Goal: Transaction & Acquisition: Purchase product/service

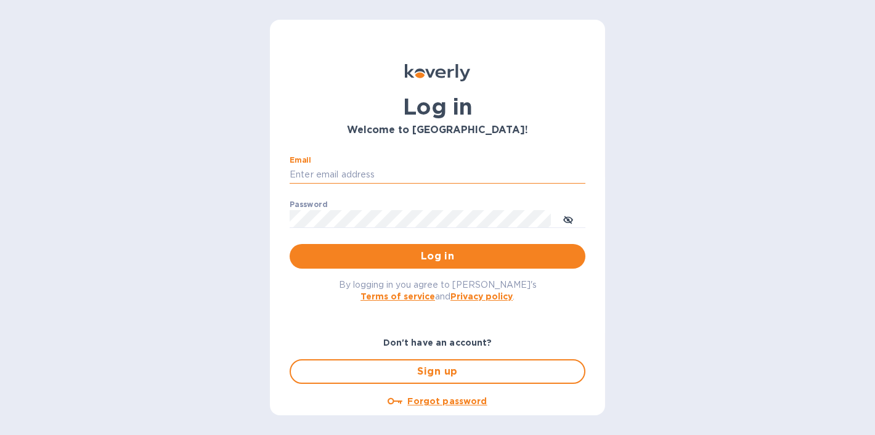
click at [363, 166] on input "Email" at bounding box center [438, 175] width 296 height 18
type input "ryanbourg@protonmail.com"
click at [290, 244] on button "Log in" at bounding box center [438, 256] width 296 height 25
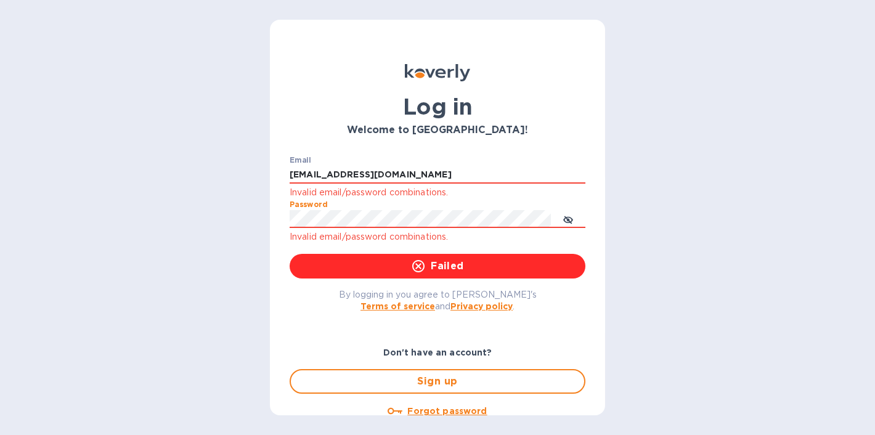
click at [253, 210] on div "Log in Welcome to Koverly! Email ryanbourg@protonmail.com Invalid email/passwor…" at bounding box center [437, 217] width 875 height 435
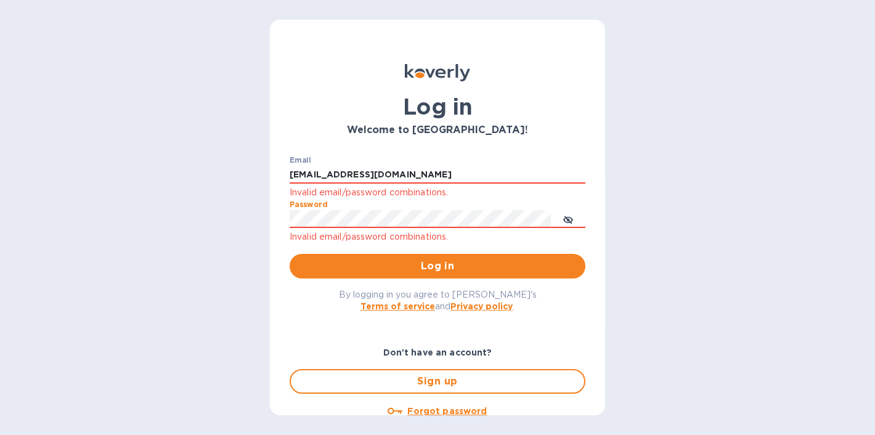
click at [290, 254] on button "Log in" at bounding box center [438, 266] width 296 height 25
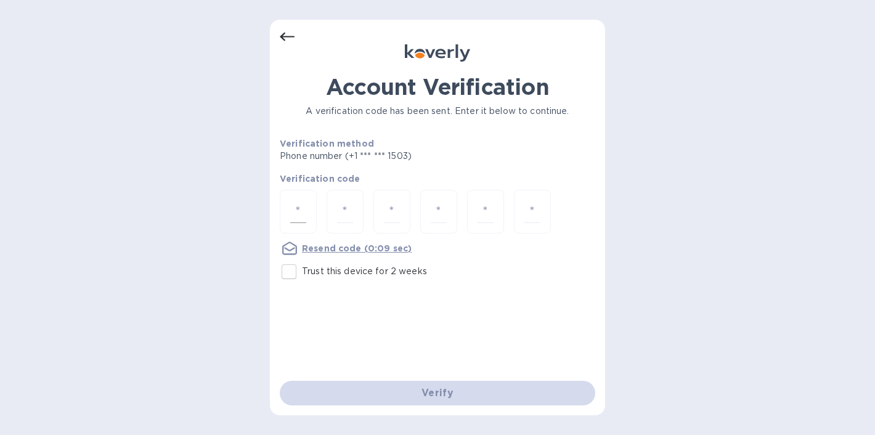
click at [300, 208] on input "number" at bounding box center [298, 211] width 16 height 23
type input "8"
type input "3"
type input "7"
type input "6"
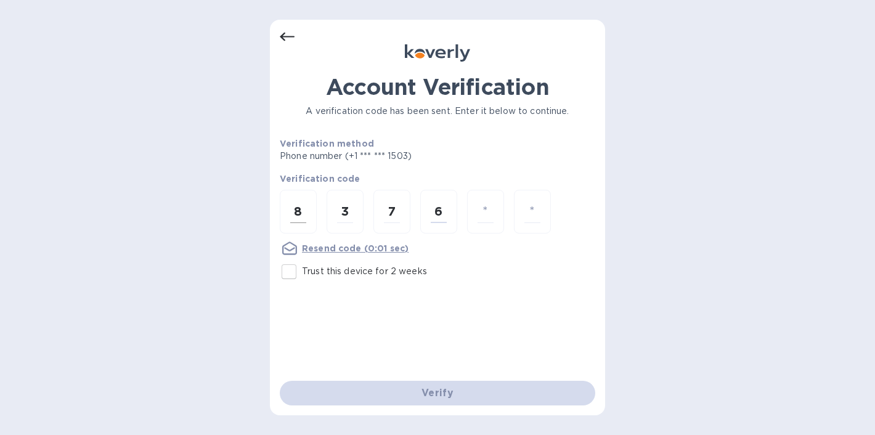
type input "1"
type input "6"
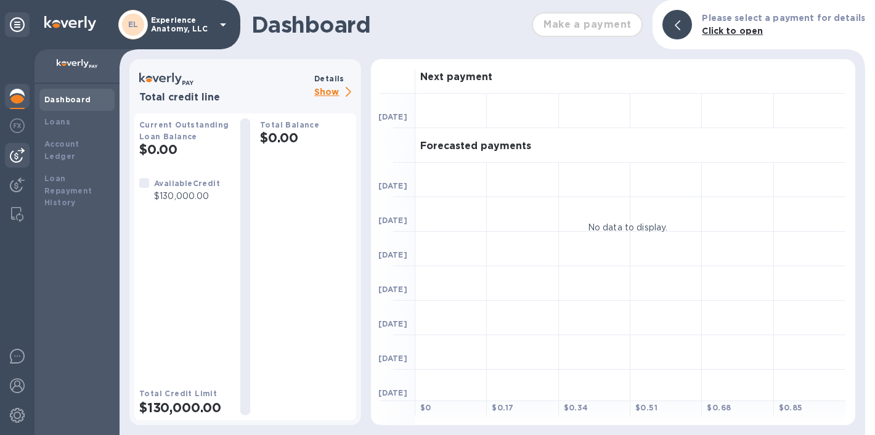
click at [14, 154] on img at bounding box center [17, 155] width 15 height 15
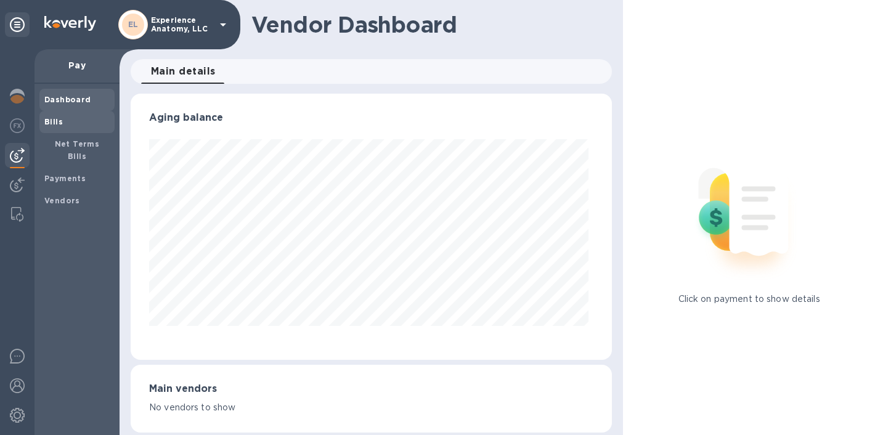
scroll to position [266, 476]
click at [59, 196] on div "Vendors" at bounding box center [76, 201] width 75 height 22
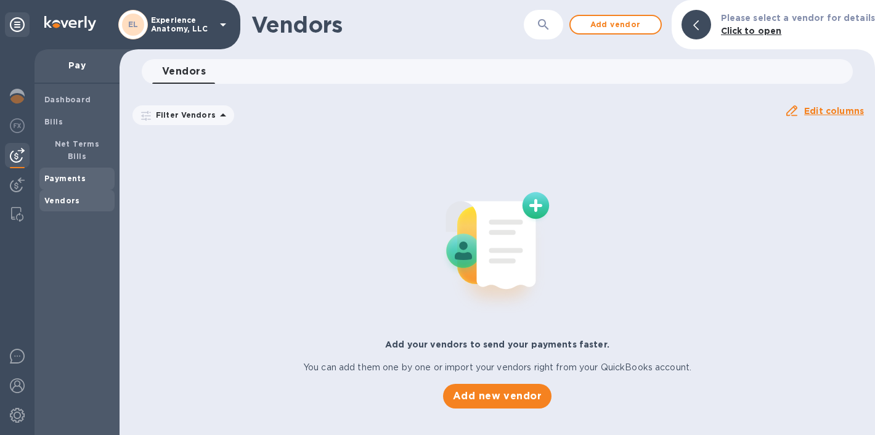
click at [67, 172] on span "Payments" at bounding box center [64, 178] width 41 height 12
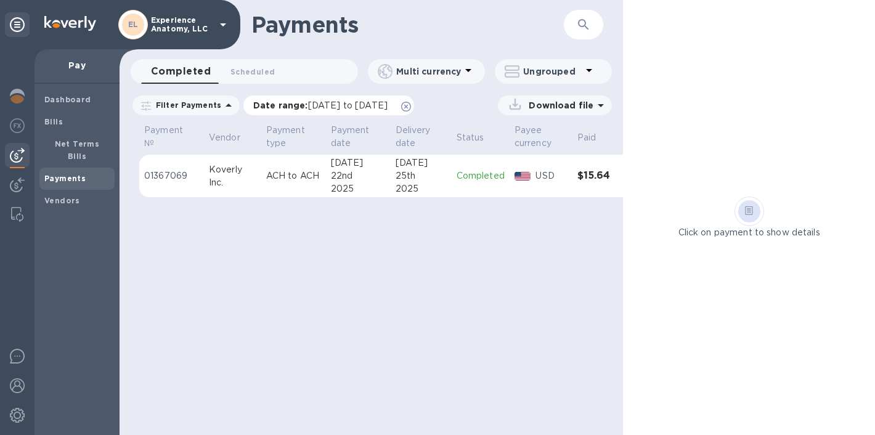
click at [411, 107] on icon at bounding box center [406, 107] width 10 height 10
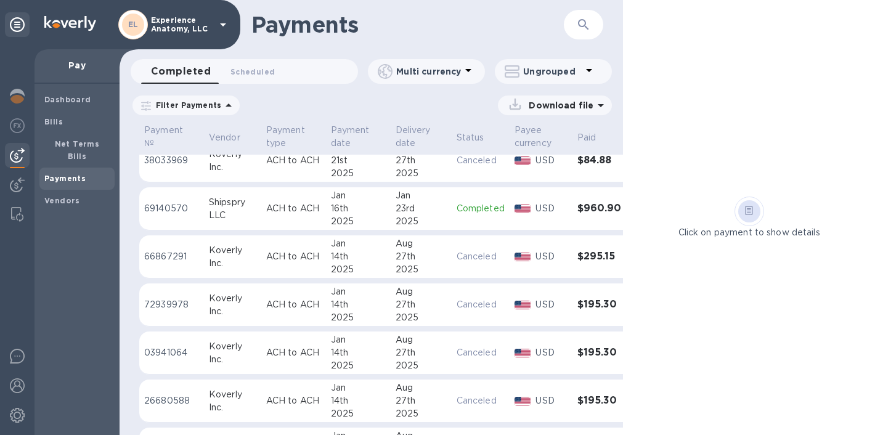
scroll to position [1608, 0]
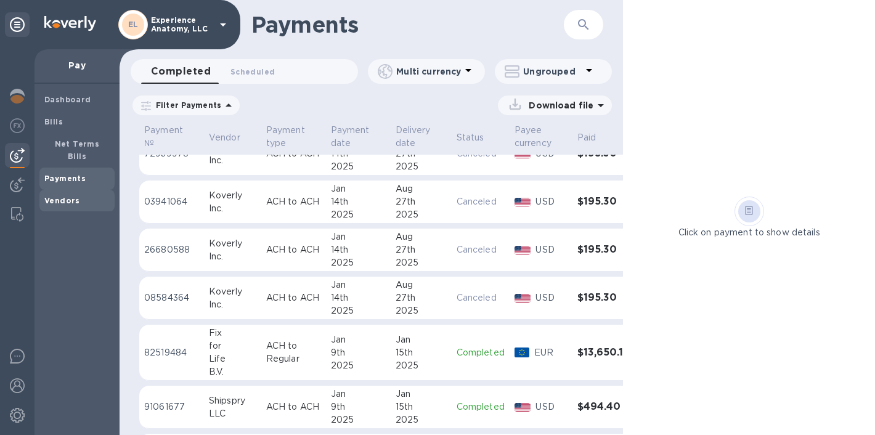
click at [62, 196] on b "Vendors" at bounding box center [62, 200] width 36 height 9
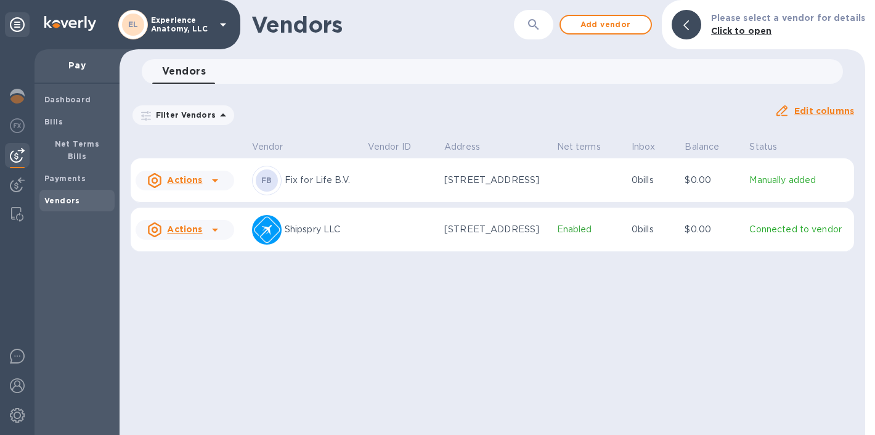
click at [363, 183] on td at bounding box center [401, 180] width 76 height 44
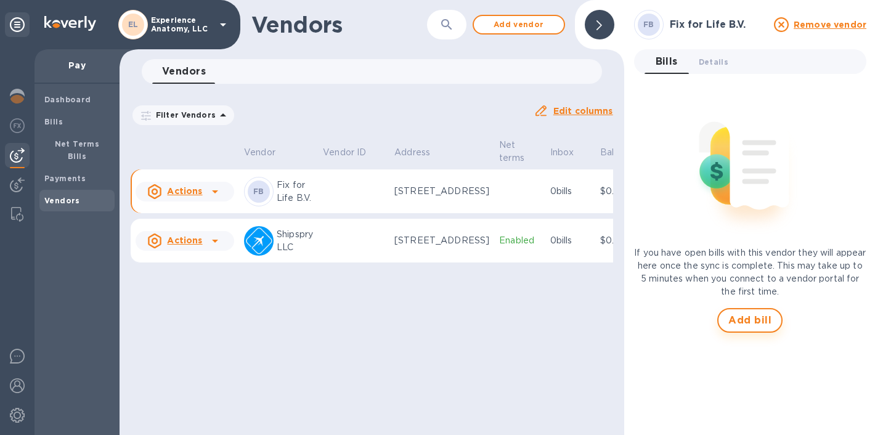
click at [742, 322] on span "Add bill" at bounding box center [749, 320] width 43 height 15
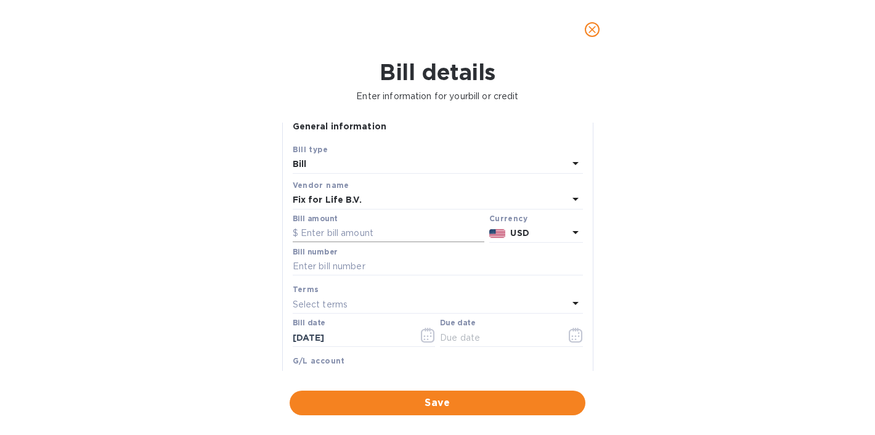
scroll to position [14, 0]
click at [515, 233] on b "USD" at bounding box center [519, 232] width 18 height 10
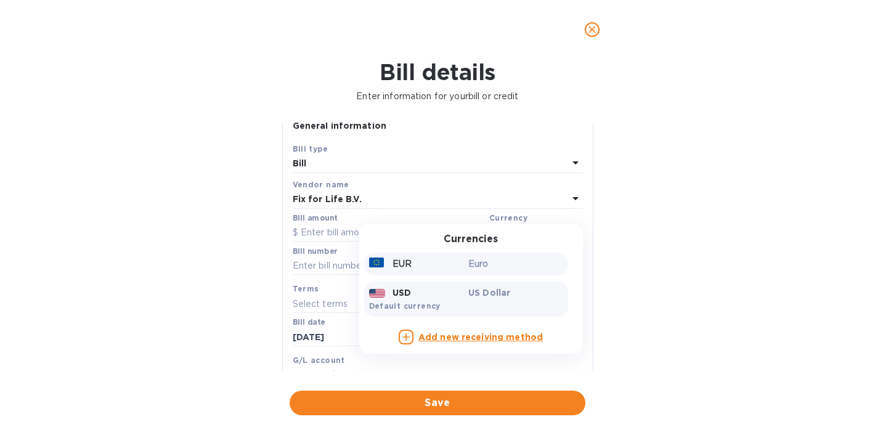
click at [407, 262] on div "EUR" at bounding box center [417, 264] width 100 height 18
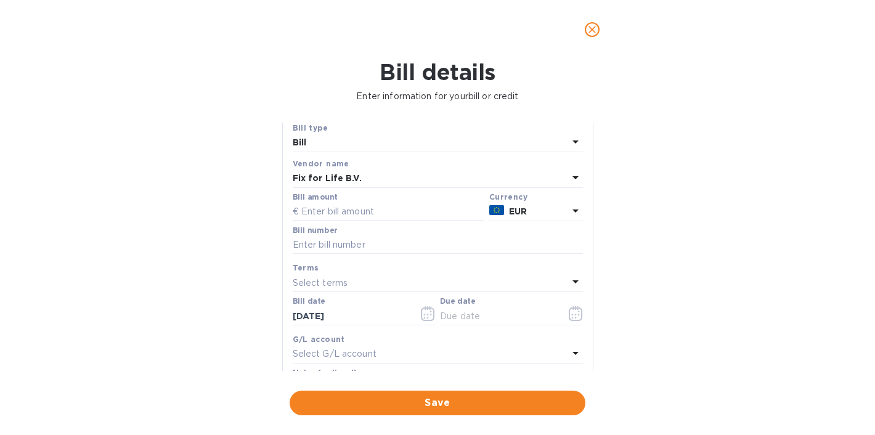
scroll to position [31, 0]
click at [325, 209] on input "text" at bounding box center [389, 215] width 192 height 18
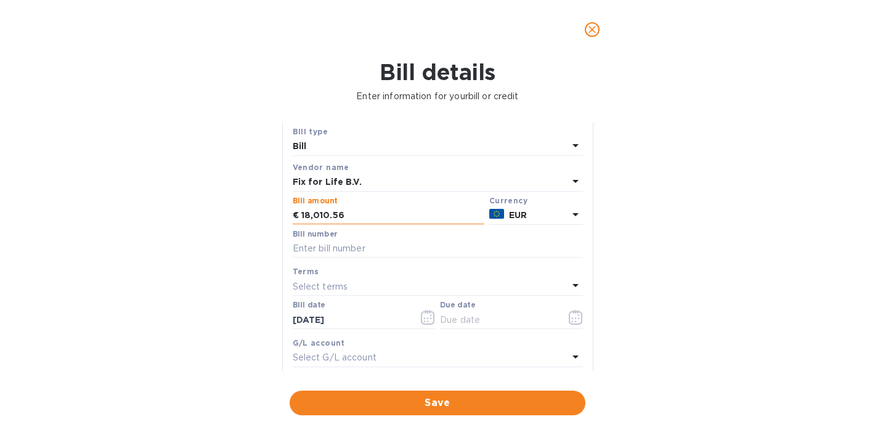
type input "18,010.56"
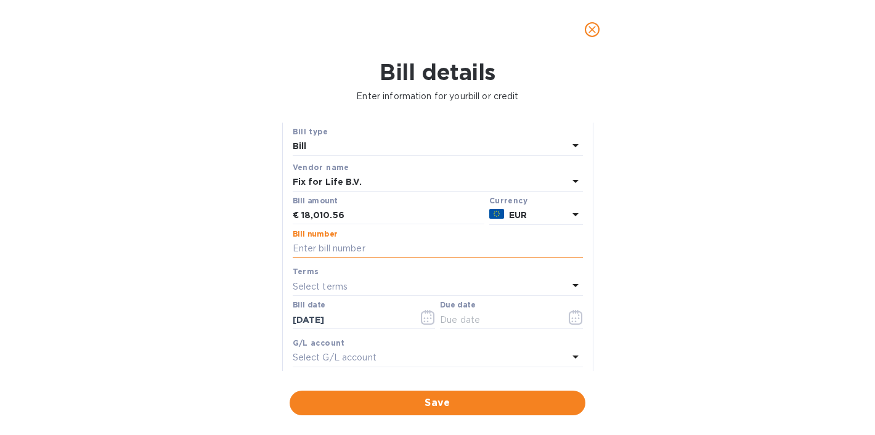
click at [363, 248] on input "text" at bounding box center [438, 249] width 290 height 18
type input "2503004"
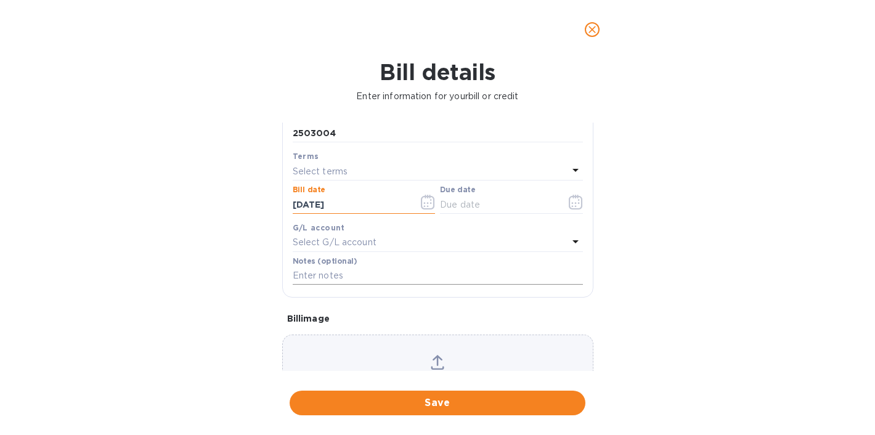
scroll to position [175, 0]
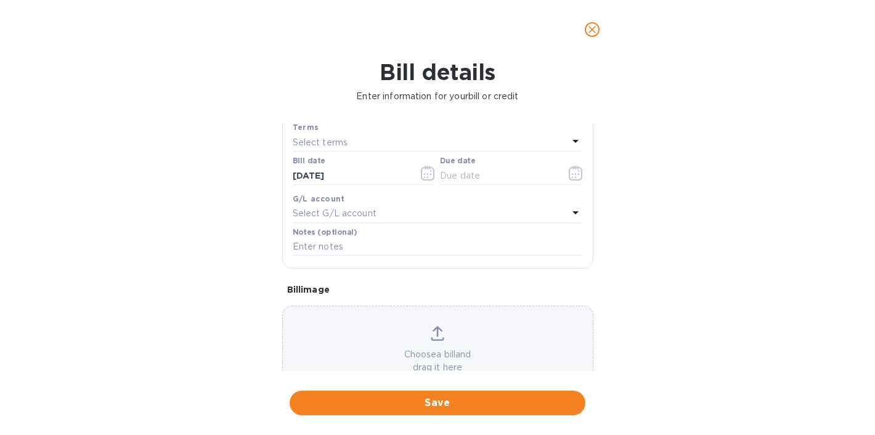
click at [412, 219] on div "Select G/L account" at bounding box center [430, 213] width 275 height 17
click at [639, 244] on div "Bill details Enter information for your bill or credit General information Save…" at bounding box center [437, 247] width 875 height 376
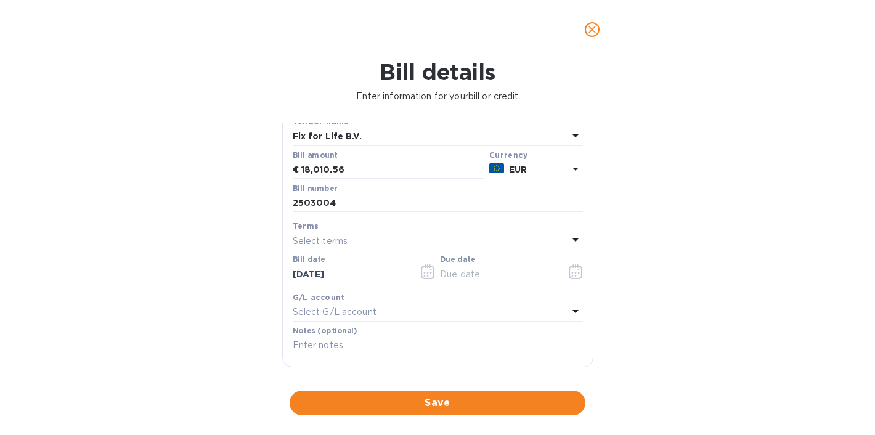
scroll to position [75, 0]
click at [490, 232] on div "Terms" at bounding box center [438, 227] width 290 height 13
click at [476, 239] on div "Select terms" at bounding box center [430, 241] width 275 height 17
click at [678, 278] on div "Bill details Enter information for your bill or credit General information Save…" at bounding box center [437, 247] width 875 height 376
click at [571, 270] on icon "button" at bounding box center [576, 273] width 14 height 15
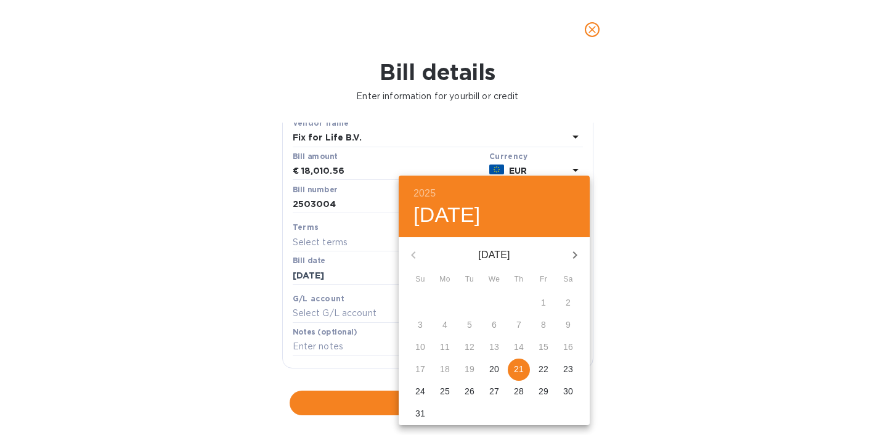
click at [527, 368] on span "21" at bounding box center [519, 369] width 22 height 12
type input "[DATE]"
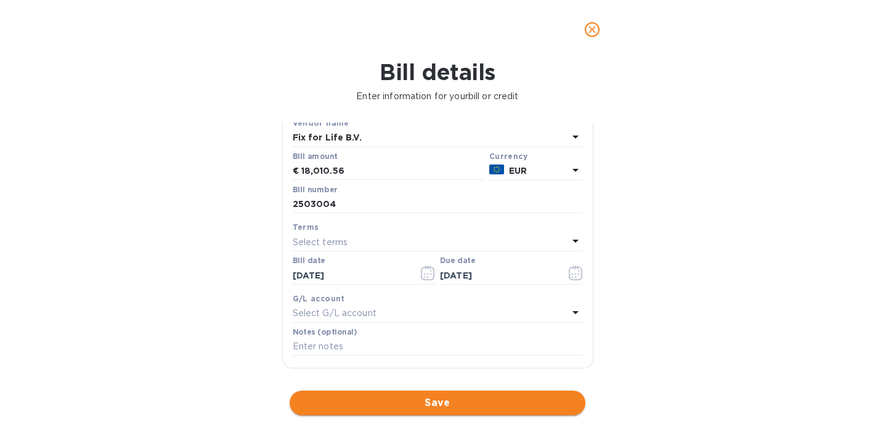
click at [452, 405] on span "Save" at bounding box center [437, 403] width 276 height 15
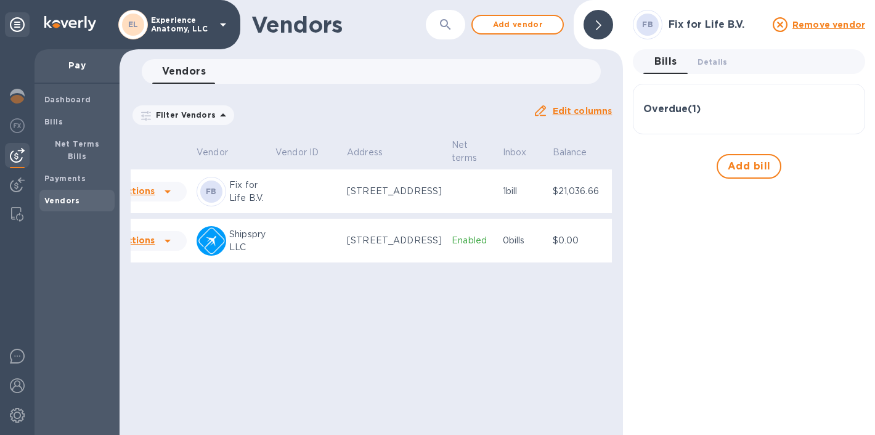
scroll to position [0, 68]
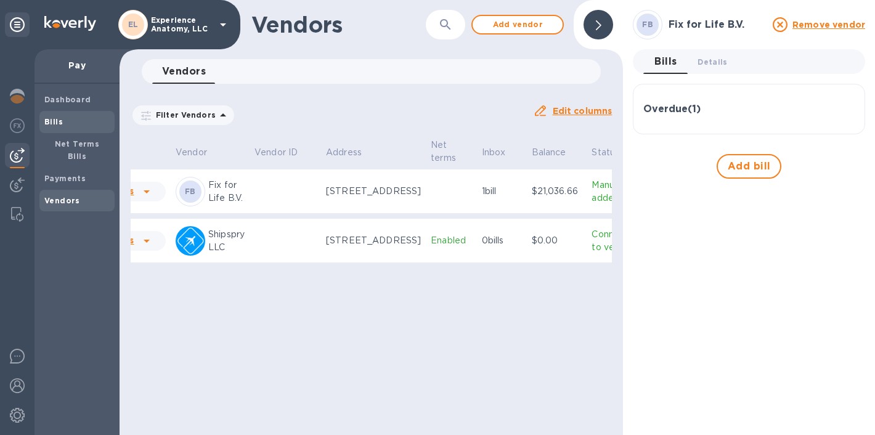
click at [52, 127] on span "Bills" at bounding box center [53, 122] width 18 height 12
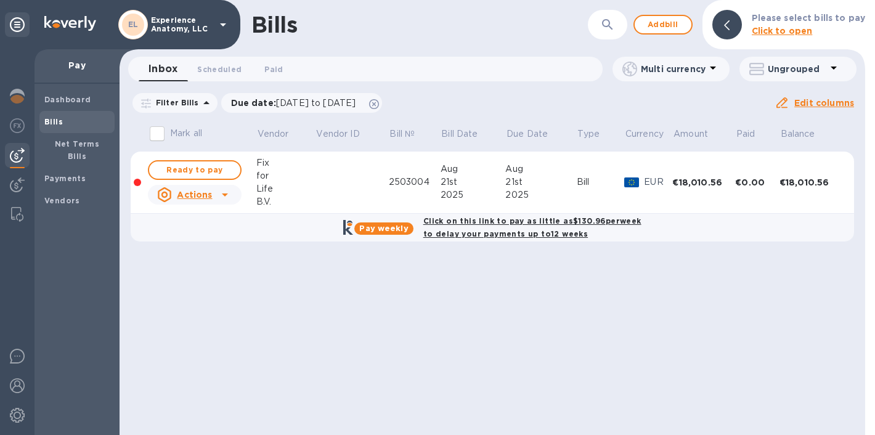
click at [225, 197] on icon at bounding box center [224, 194] width 15 height 15
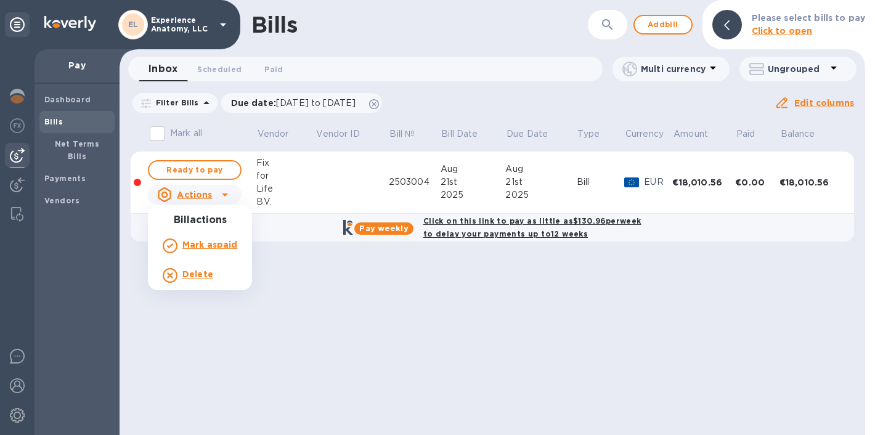
click at [323, 314] on div at bounding box center [437, 217] width 875 height 435
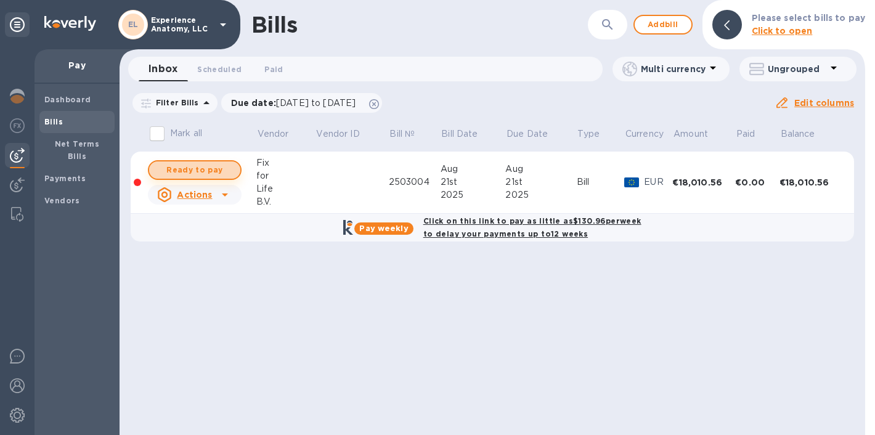
click at [211, 169] on span "Ready to pay" at bounding box center [194, 170] width 71 height 15
checkbox input "true"
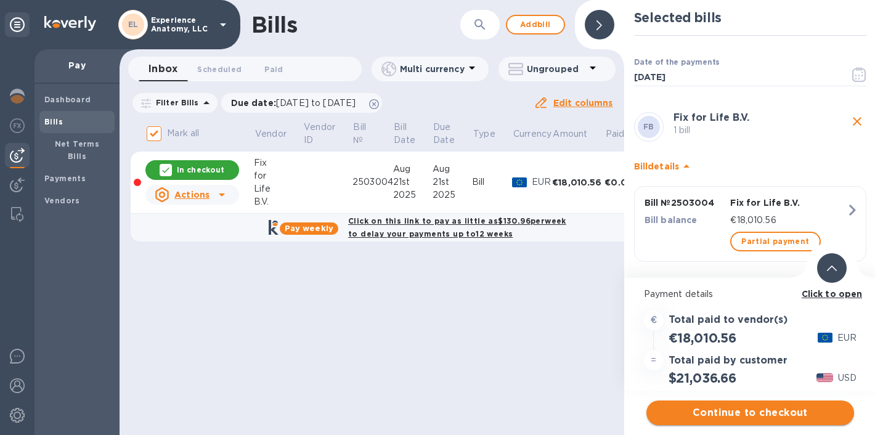
click at [746, 409] on span "Continue to checkout" at bounding box center [750, 412] width 188 height 15
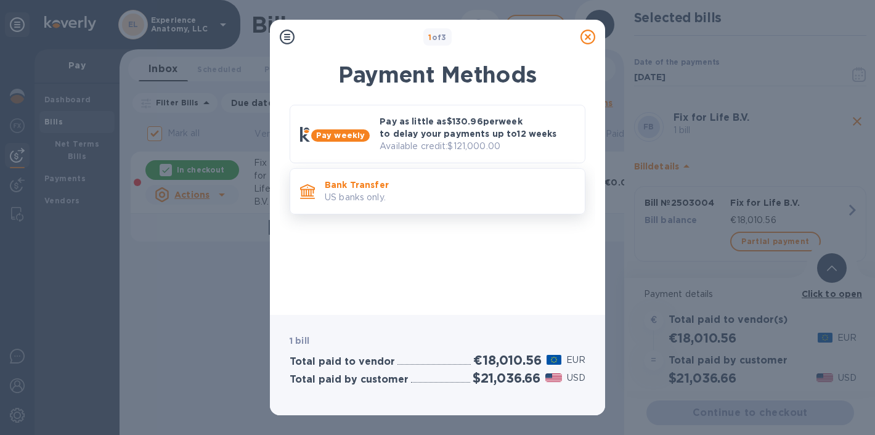
click at [344, 184] on p "Bank Transfer" at bounding box center [450, 185] width 250 height 12
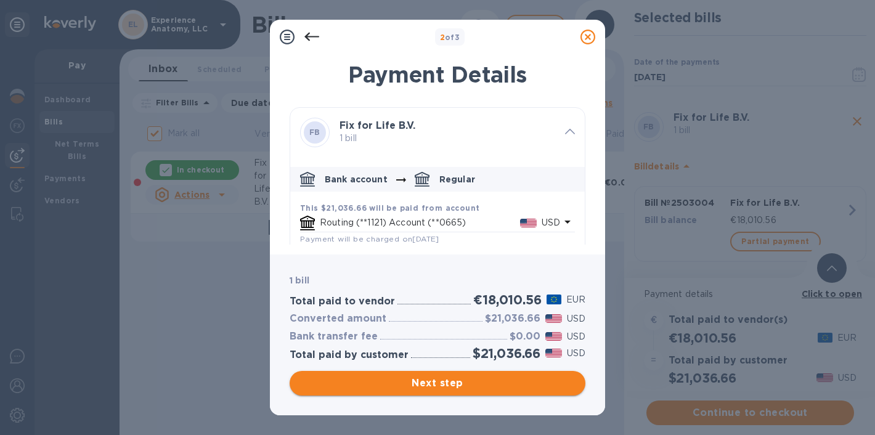
click at [447, 386] on span "Next step" at bounding box center [437, 383] width 276 height 15
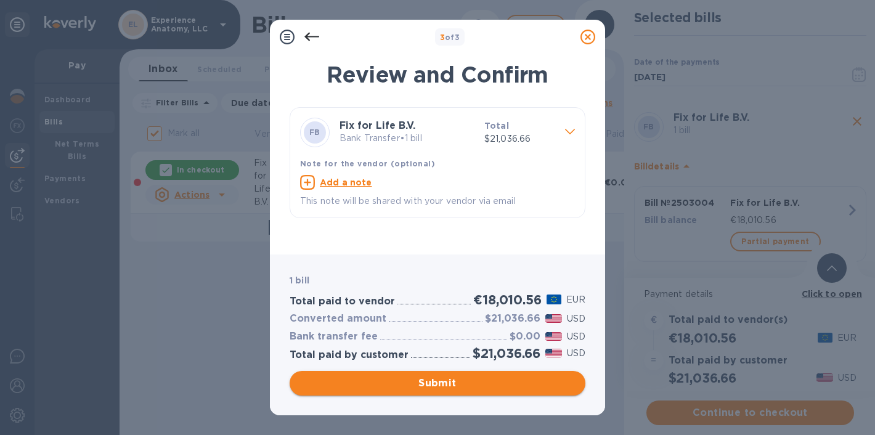
click at [475, 377] on span "Submit" at bounding box center [437, 383] width 276 height 15
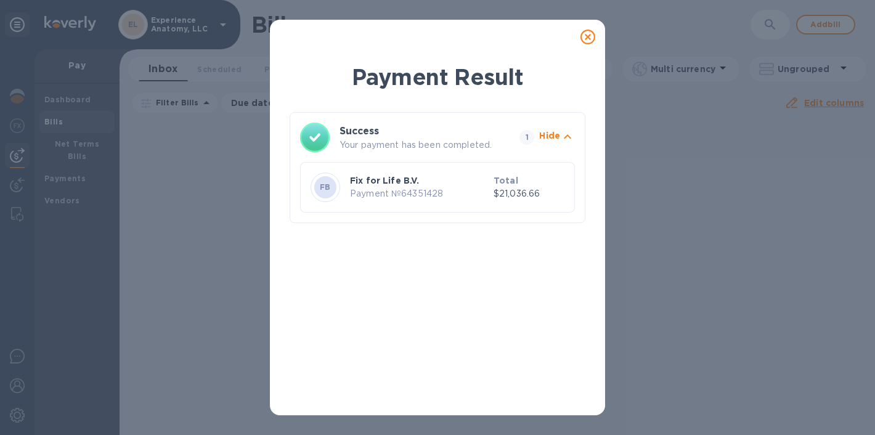
click at [589, 35] on icon at bounding box center [587, 37] width 15 height 15
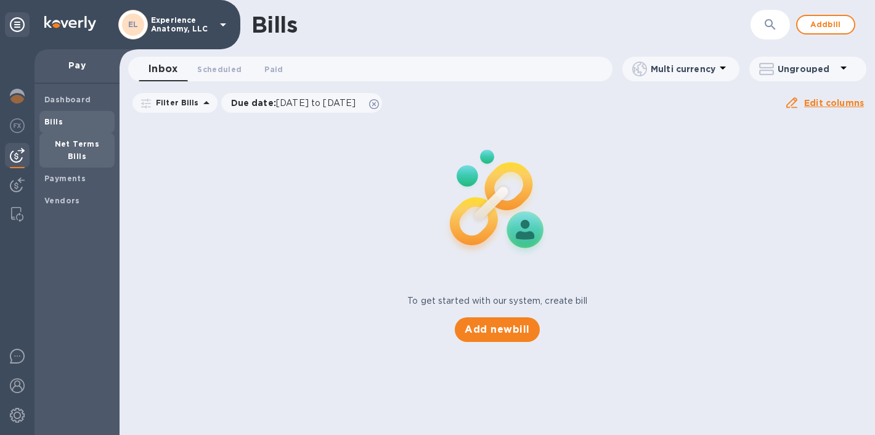
click at [60, 143] on b "Net Terms Bills" at bounding box center [77, 150] width 45 height 22
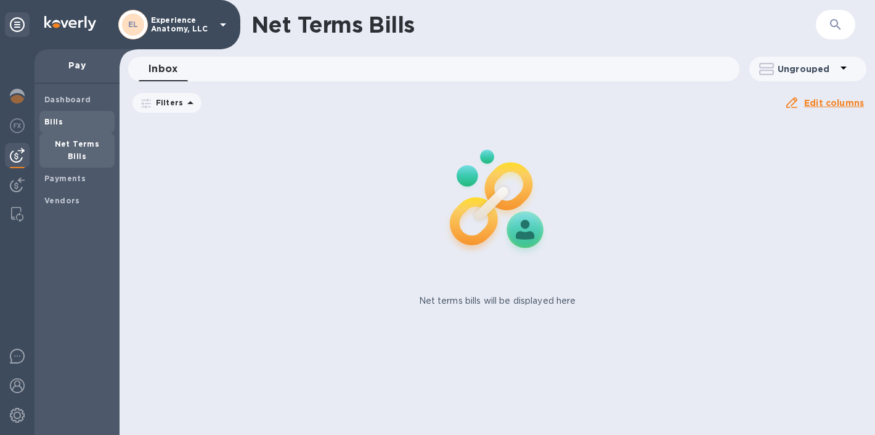
click at [59, 122] on b "Bills" at bounding box center [53, 121] width 18 height 9
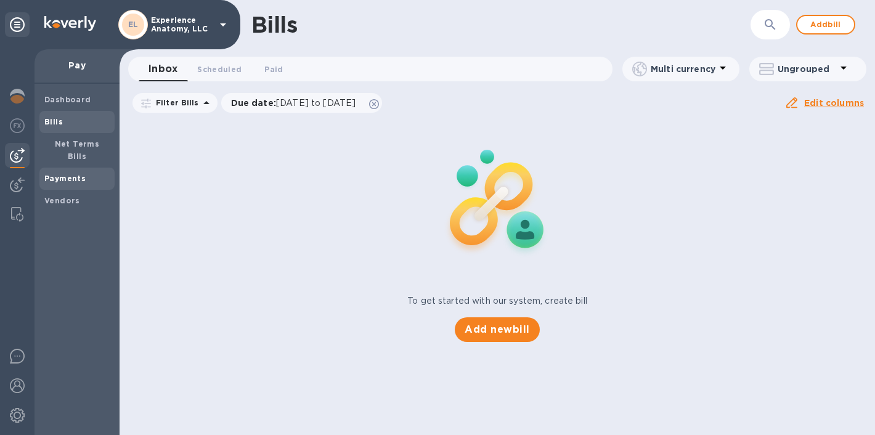
click at [65, 173] on div "Payments" at bounding box center [76, 179] width 75 height 22
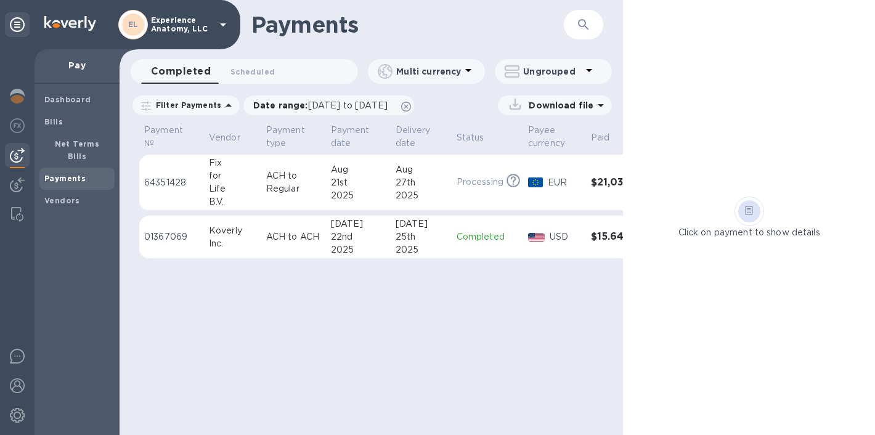
scroll to position [0, 47]
